Goal: Find contact information: Find contact information

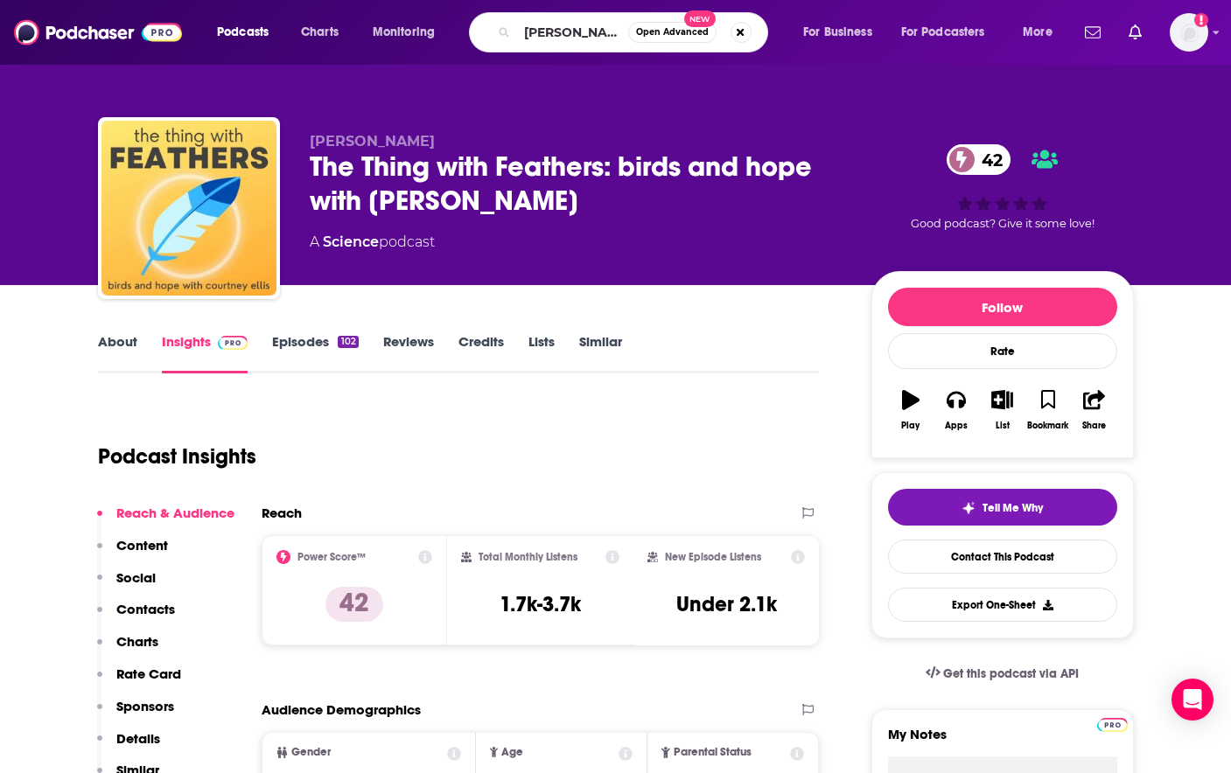
type input "[PERSON_NAME]"
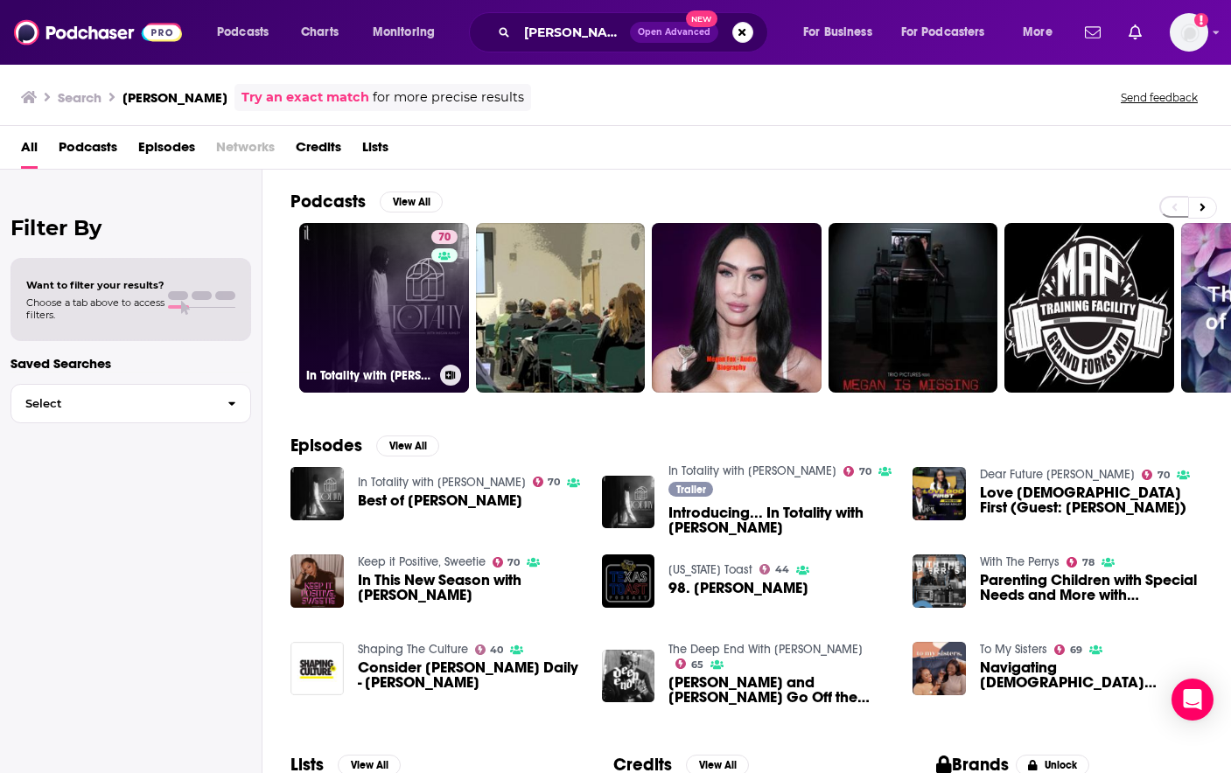
click at [403, 328] on link "70 In Totality with [PERSON_NAME]" at bounding box center [384, 308] width 170 height 170
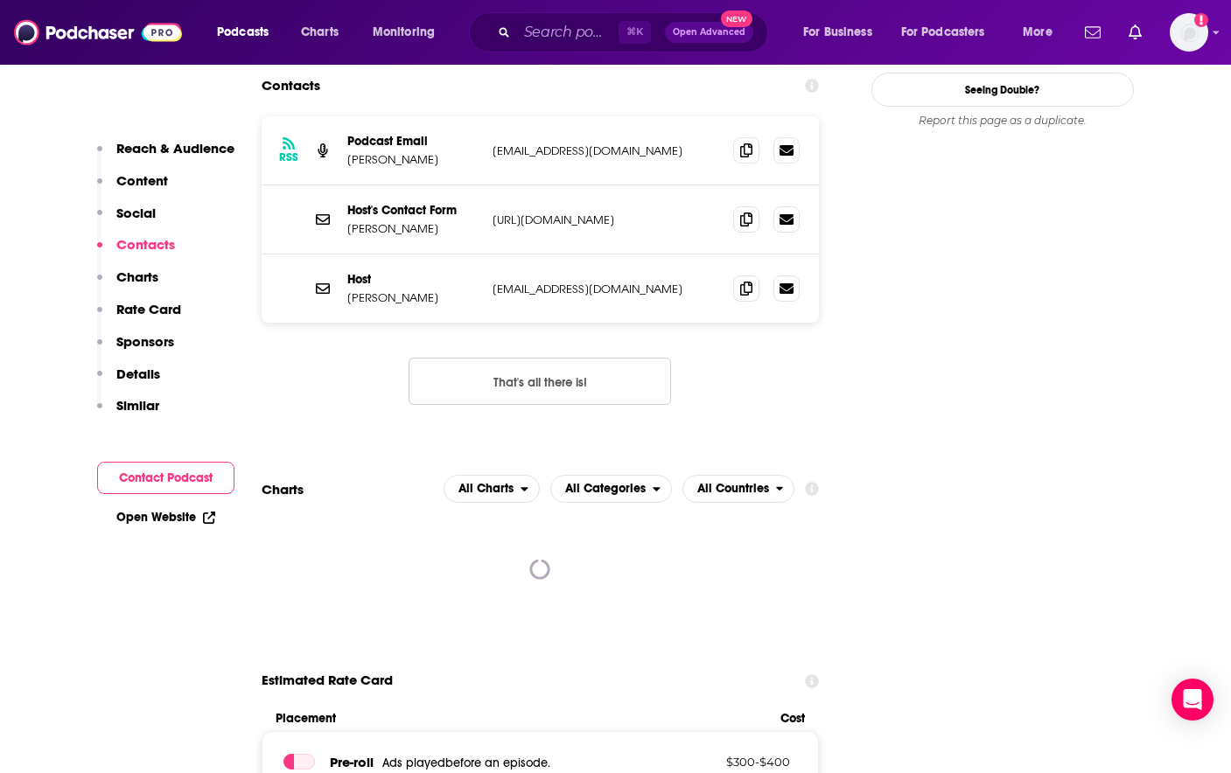
scroll to position [1458, 0]
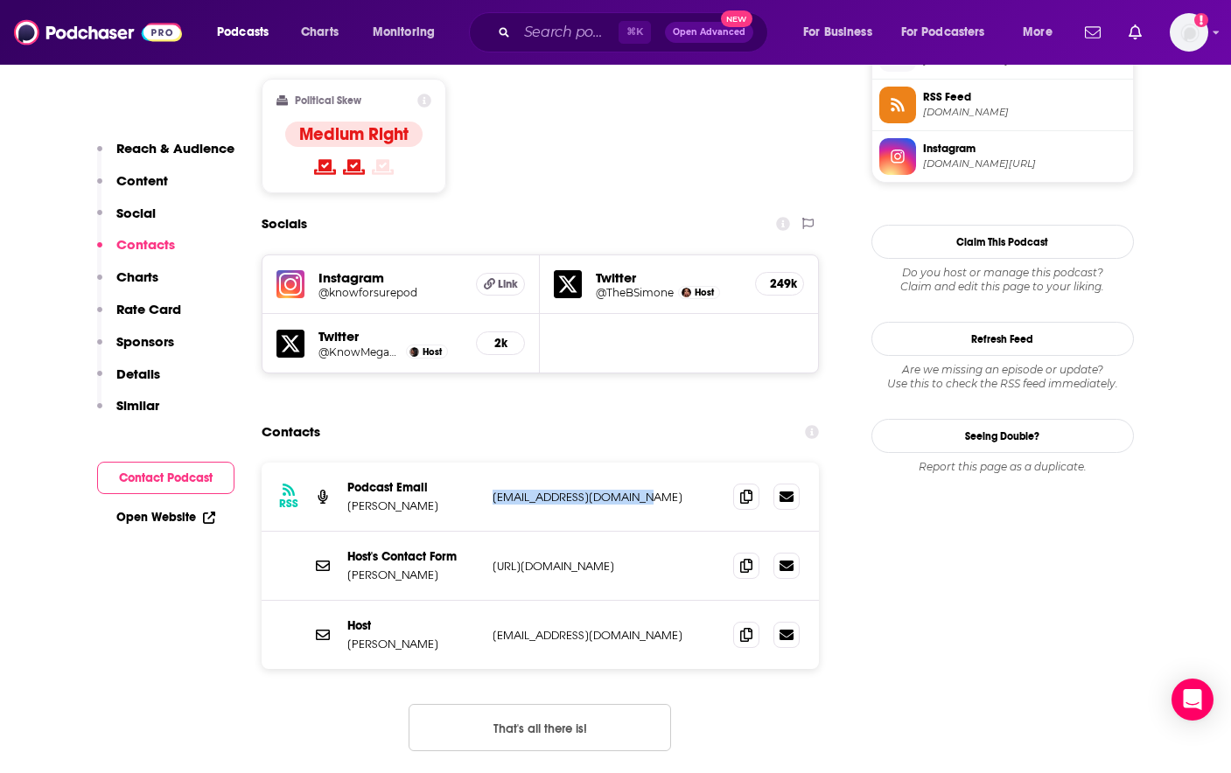
drag, startPoint x: 648, startPoint y: 397, endPoint x: 495, endPoint y: 399, distance: 153.1
click at [494, 490] on p "[EMAIL_ADDRESS][DOMAIN_NAME]" at bounding box center [606, 497] width 227 height 15
copy p "[EMAIL_ADDRESS][DOMAIN_NAME]"
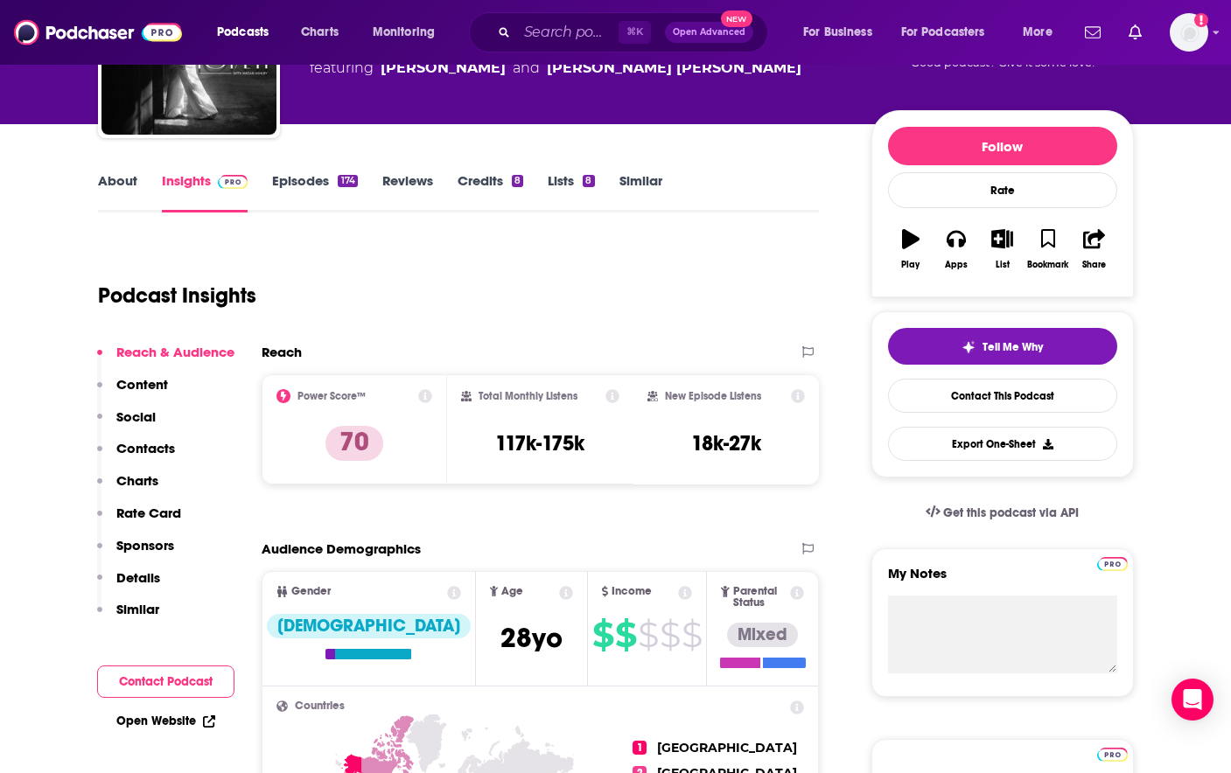
scroll to position [0, 0]
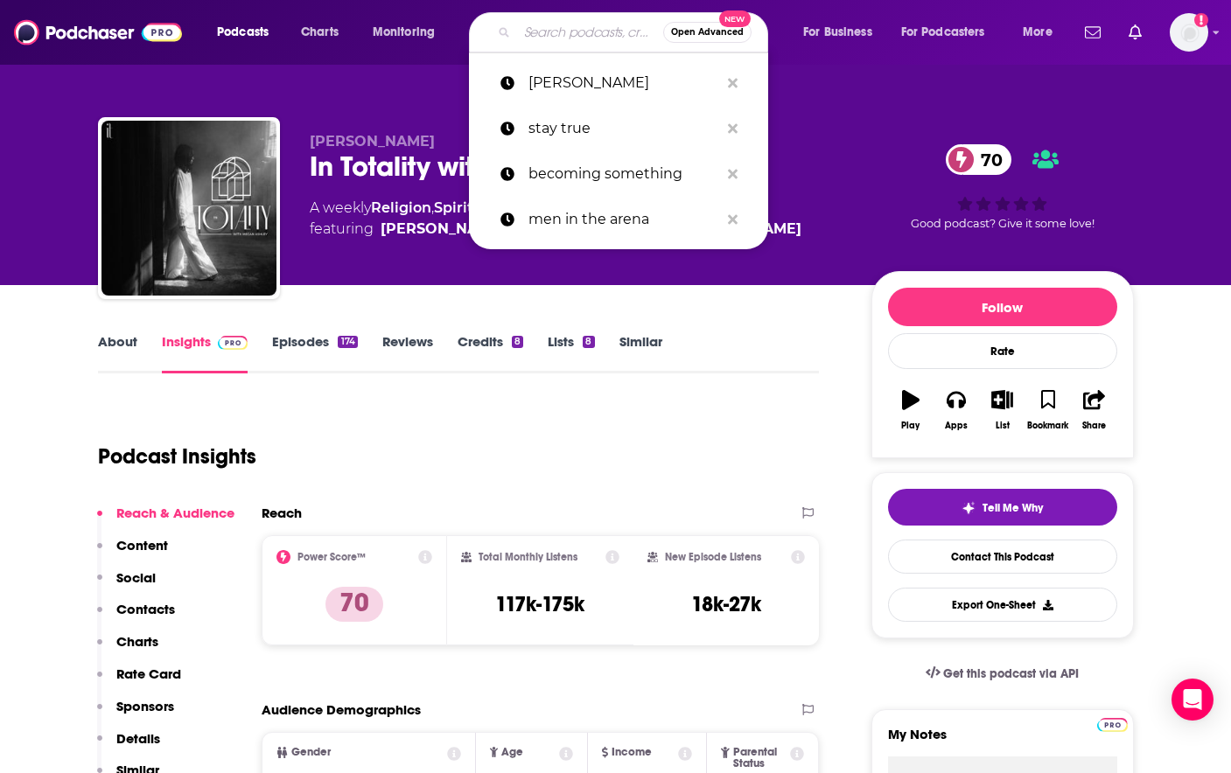
click at [577, 40] on input "Search podcasts, credits, & more..." at bounding box center [590, 32] width 146 height 28
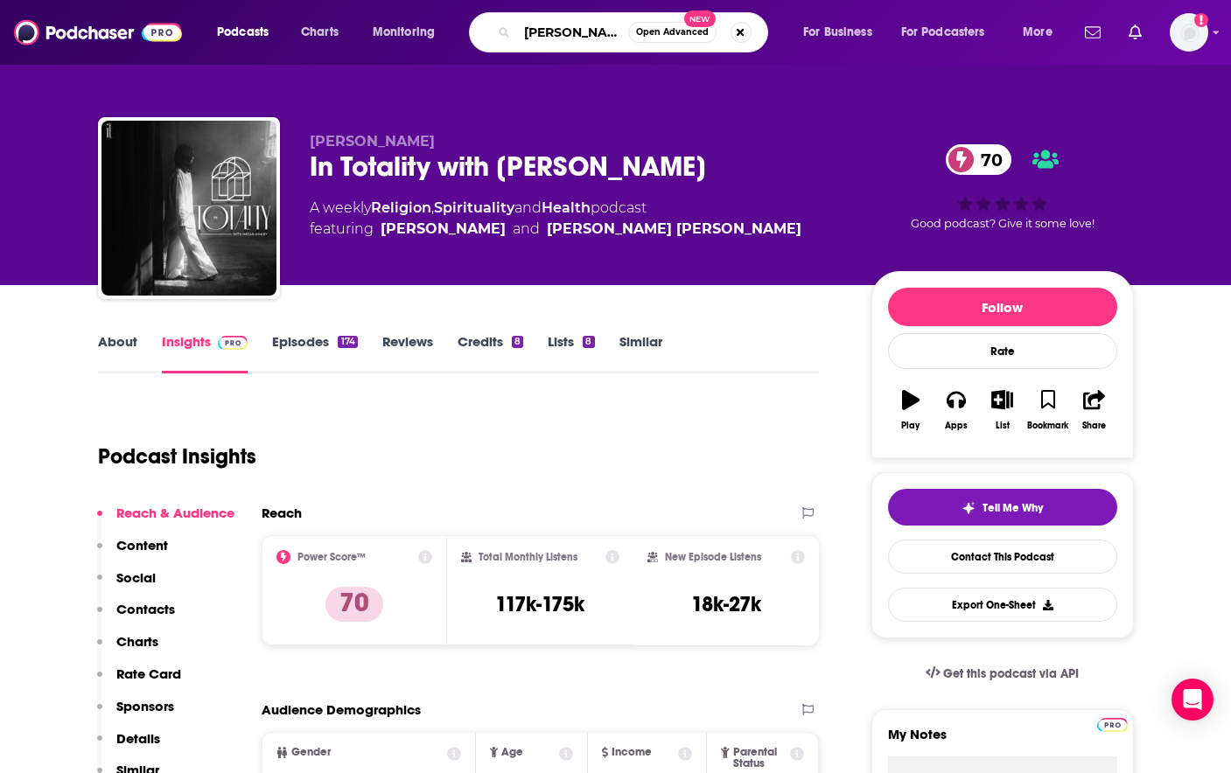
type input "[PERSON_NAME]"
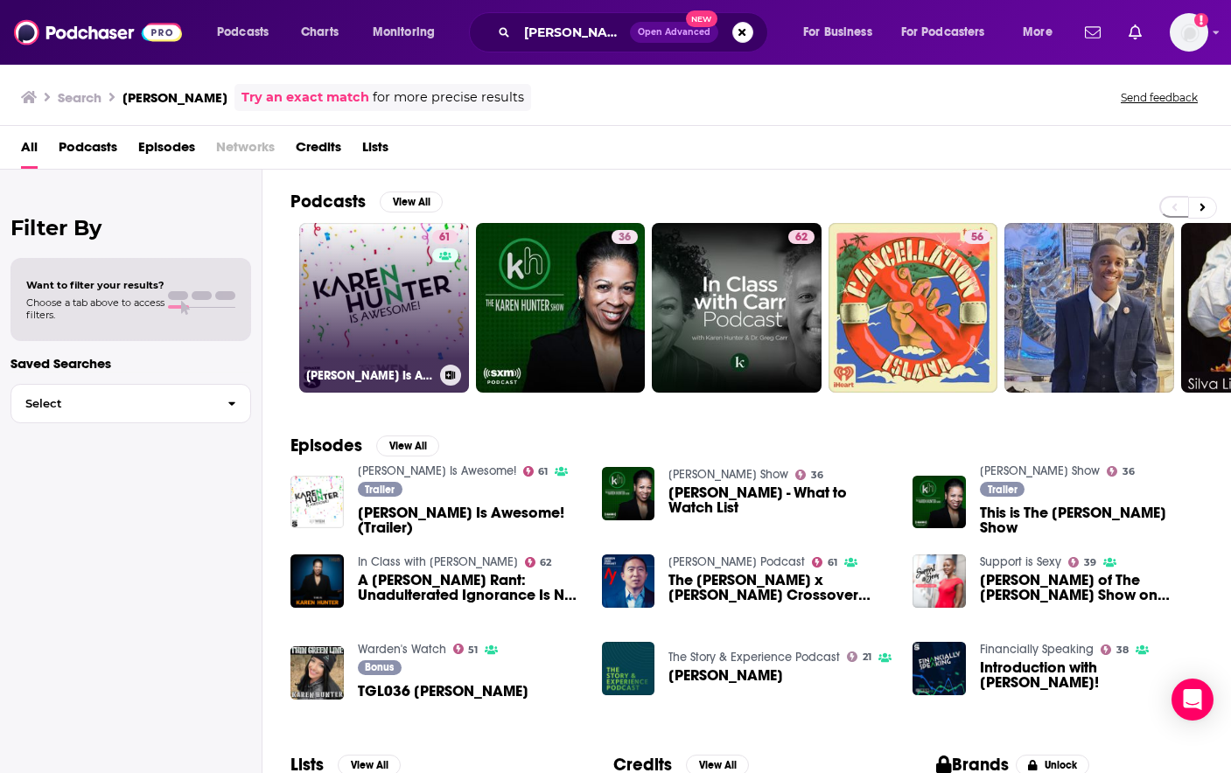
click at [388, 329] on link "61 [PERSON_NAME] Is Awesome!" at bounding box center [384, 308] width 170 height 170
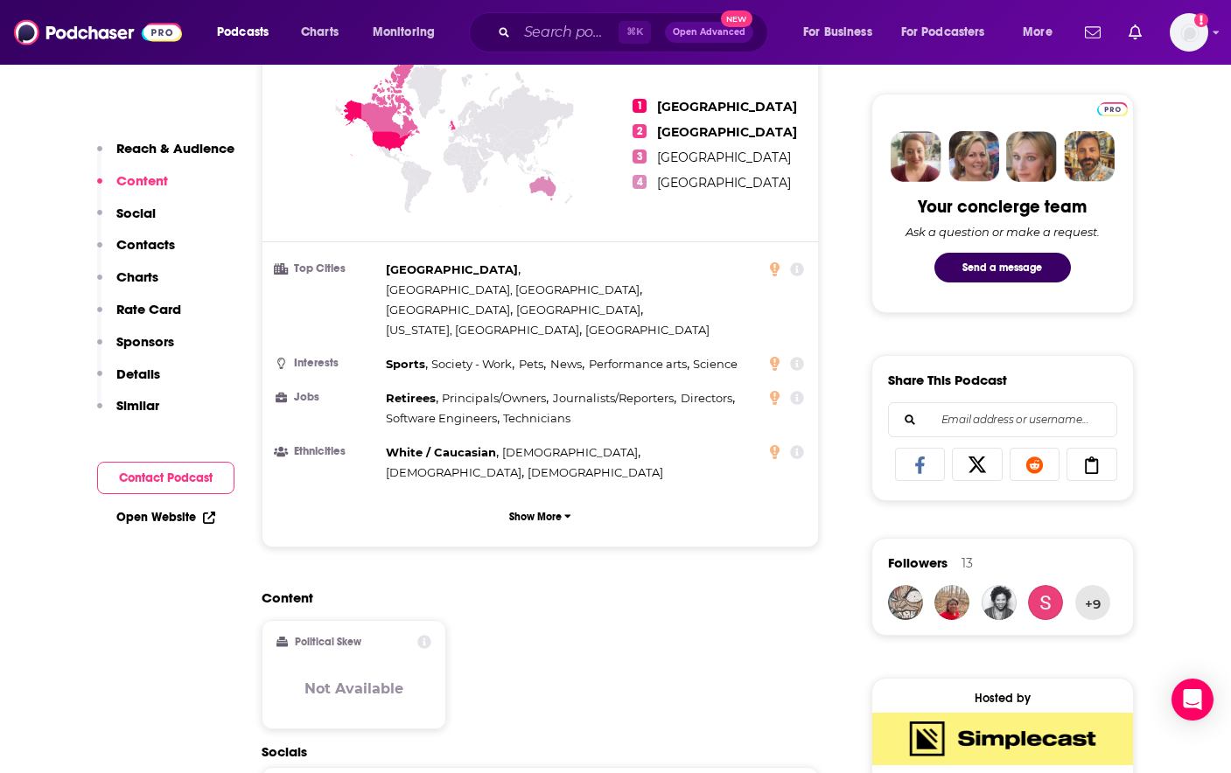
scroll to position [549, 0]
